Goal: Find specific page/section: Find specific page/section

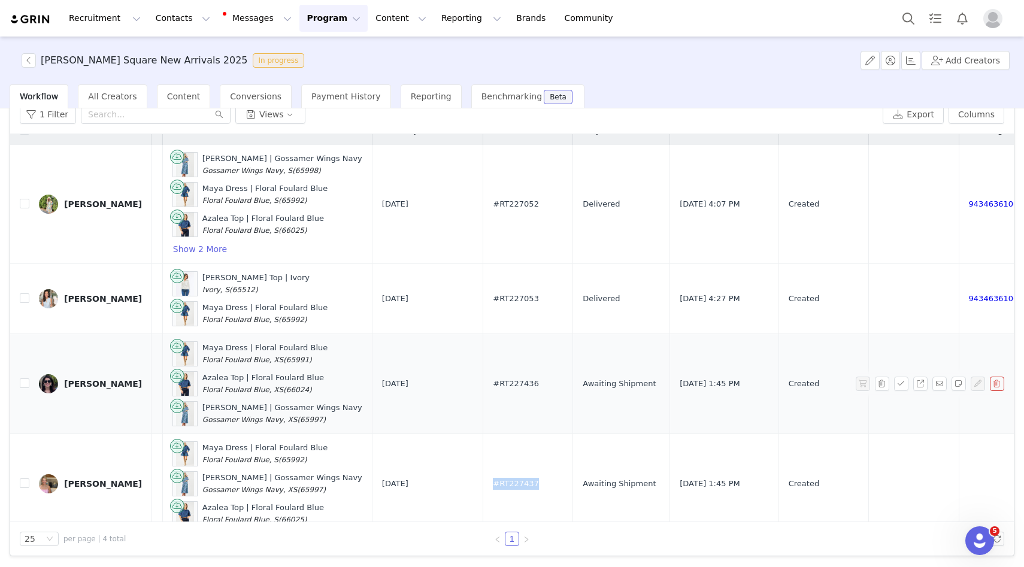
scroll to position [0, 390]
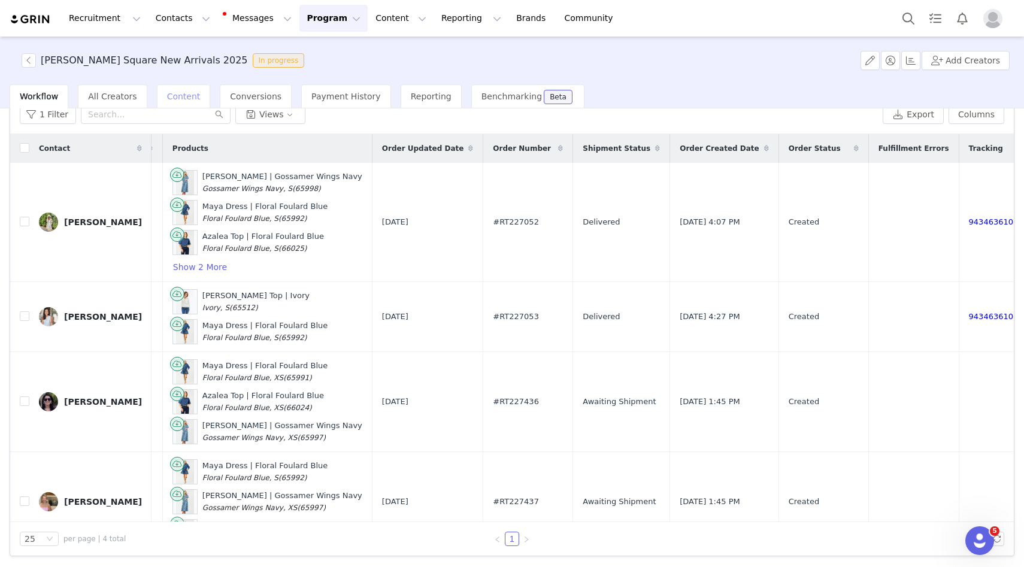
click at [174, 92] on span "Content" at bounding box center [184, 97] width 34 height 10
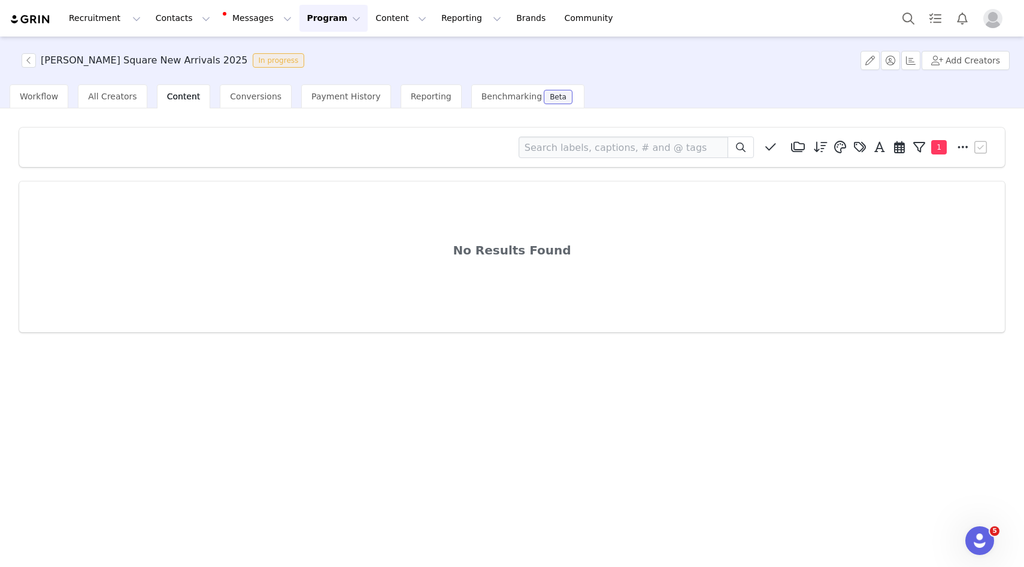
click at [320, 16] on button "Program Program" at bounding box center [333, 18] width 68 height 27
click at [320, 49] on p "Activations" at bounding box center [313, 53] width 46 height 13
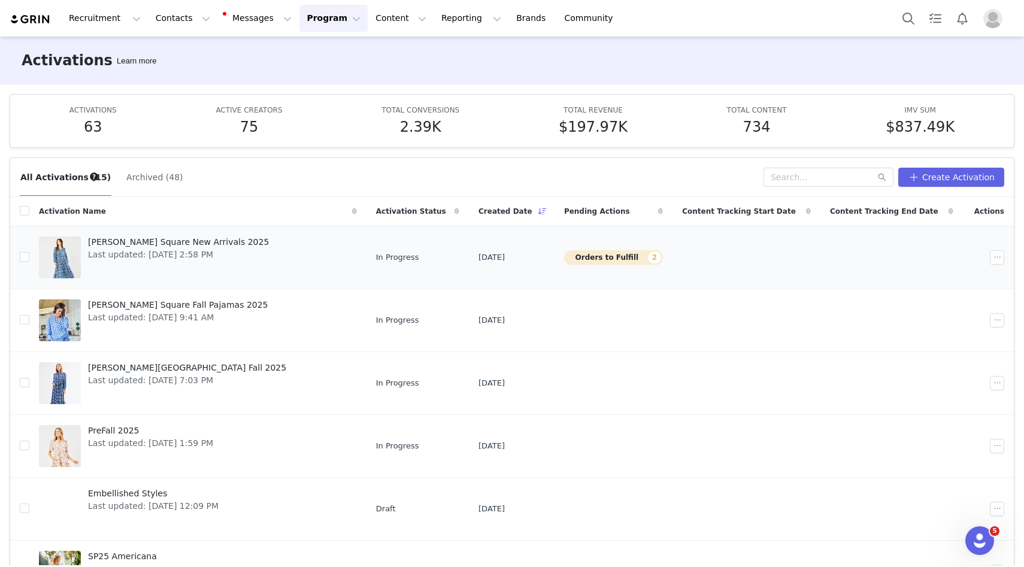
click at [149, 256] on span "Last updated: [DATE] 2:58 PM" at bounding box center [178, 254] width 181 height 13
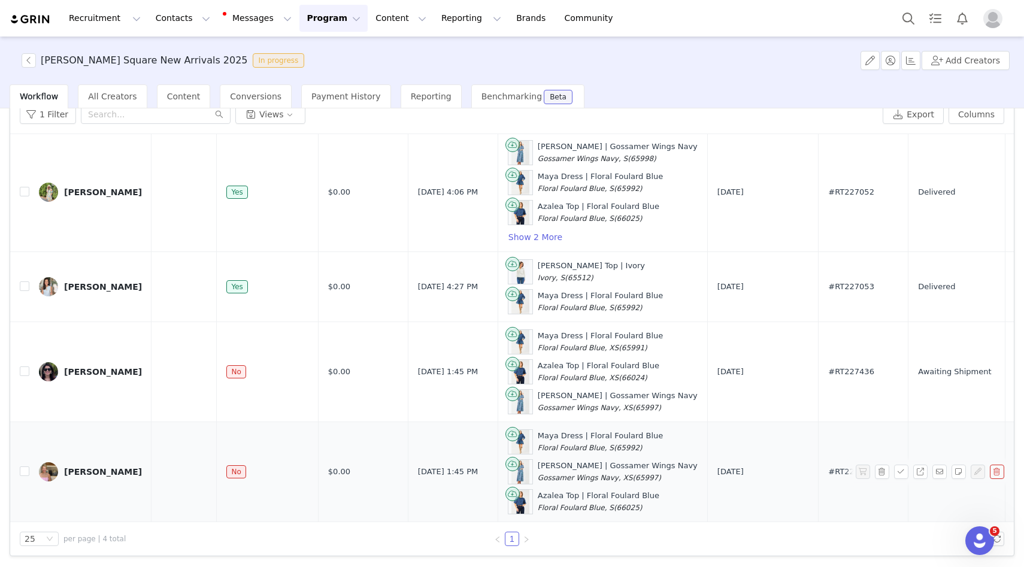
scroll to position [39, 0]
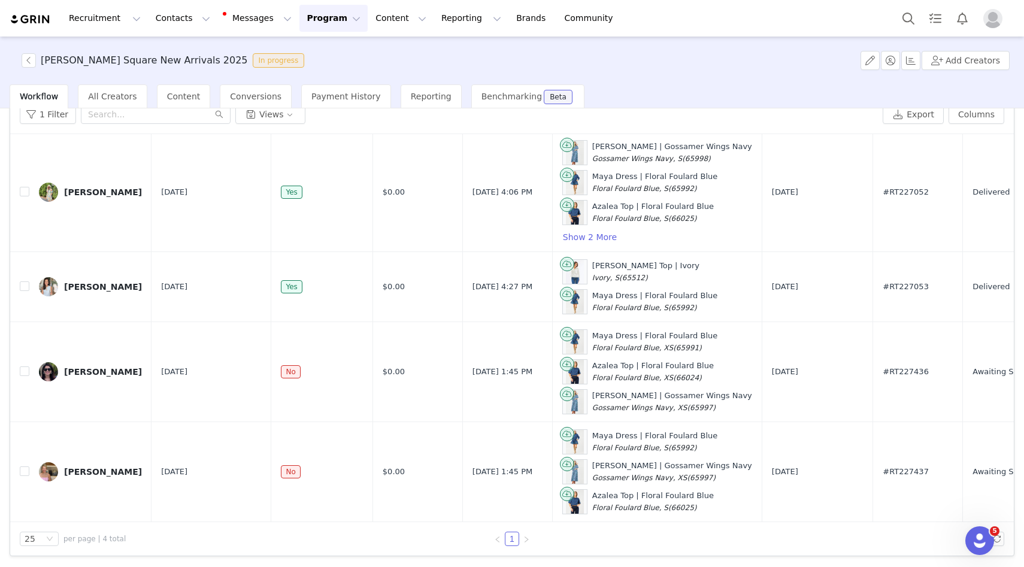
click at [322, 22] on button "Program Program" at bounding box center [333, 18] width 68 height 27
click at [317, 56] on p "Activations" at bounding box center [313, 53] width 46 height 13
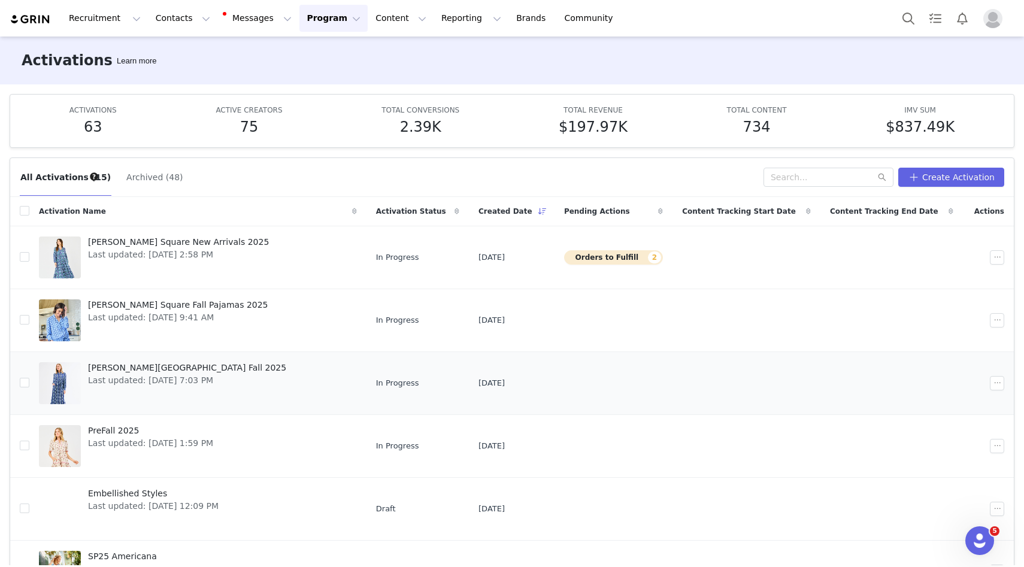
click at [162, 393] on div "[PERSON_NAME] Square Fall 2025 Last updated: [DATE] 7:03 PM" at bounding box center [187, 383] width 213 height 48
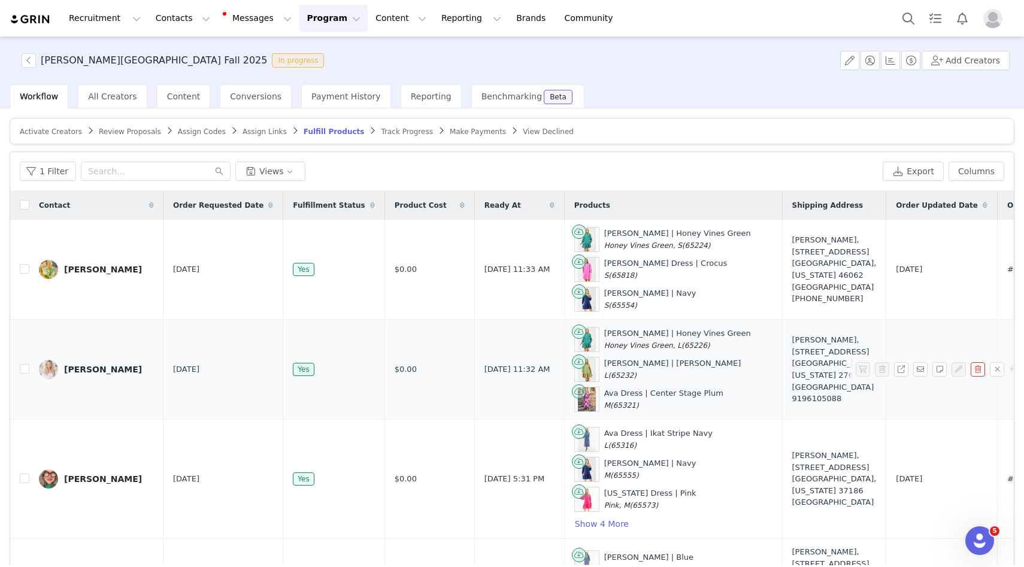
scroll to position [192, 0]
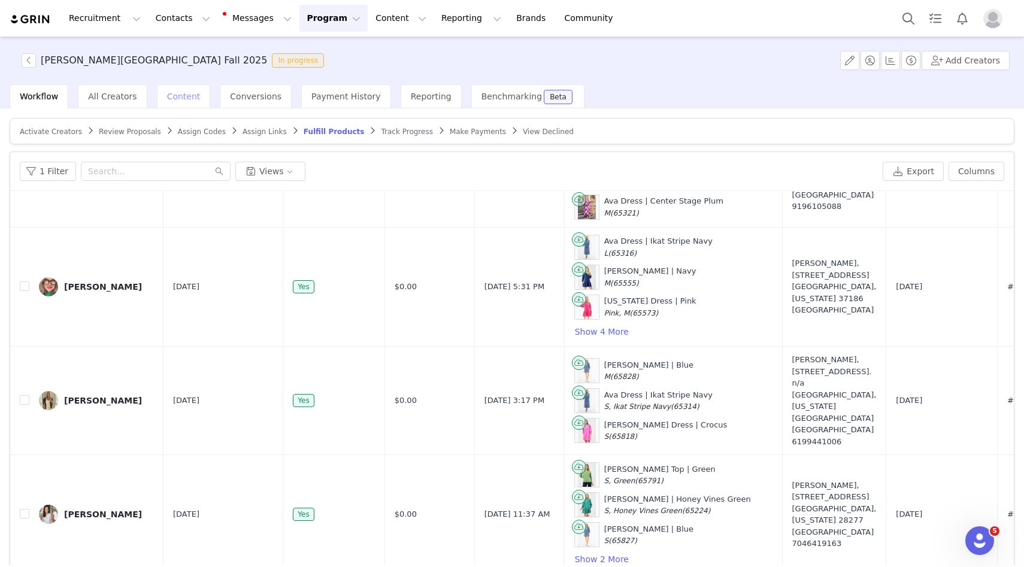
click at [191, 103] on div "Content" at bounding box center [184, 96] width 54 height 24
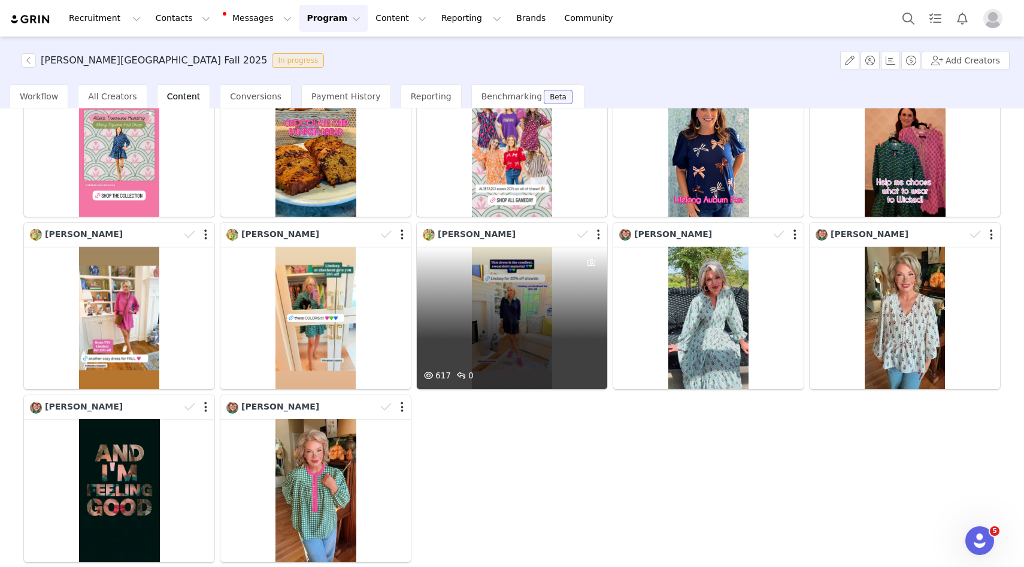
scroll to position [205, 0]
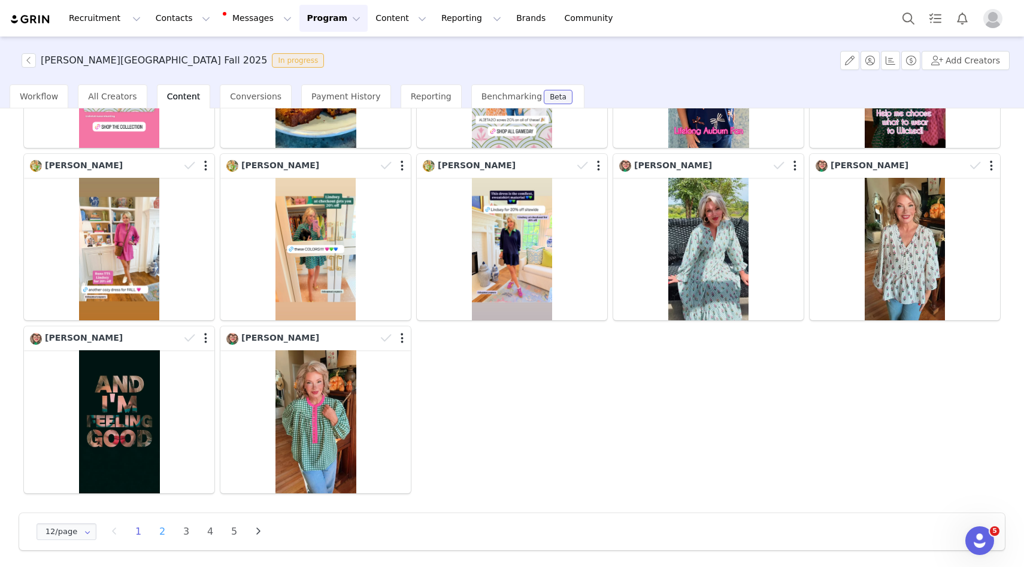
click at [163, 527] on li "2" at bounding box center [162, 531] width 18 height 17
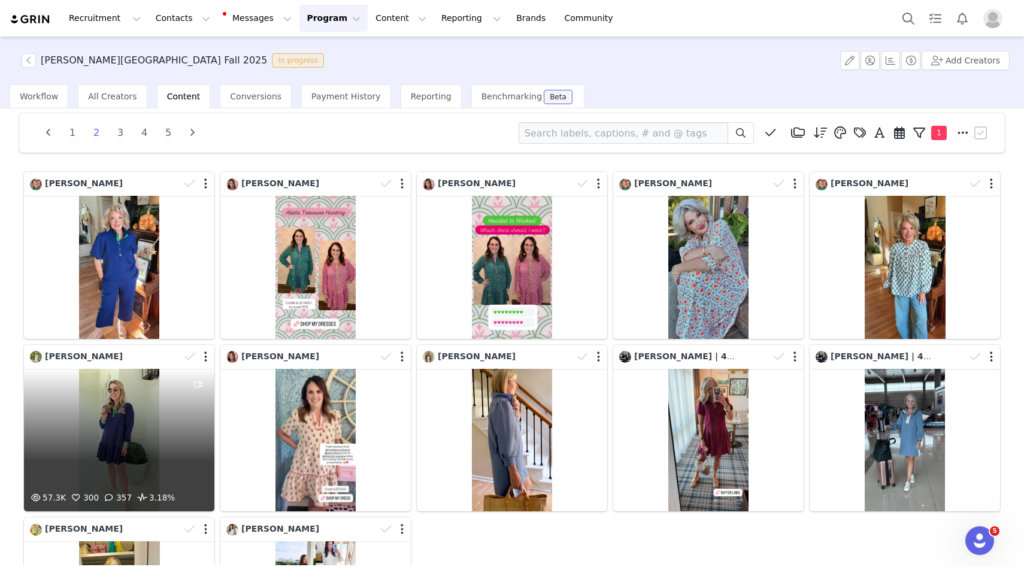
scroll to position [15, 0]
